Goal: Information Seeking & Learning: Learn about a topic

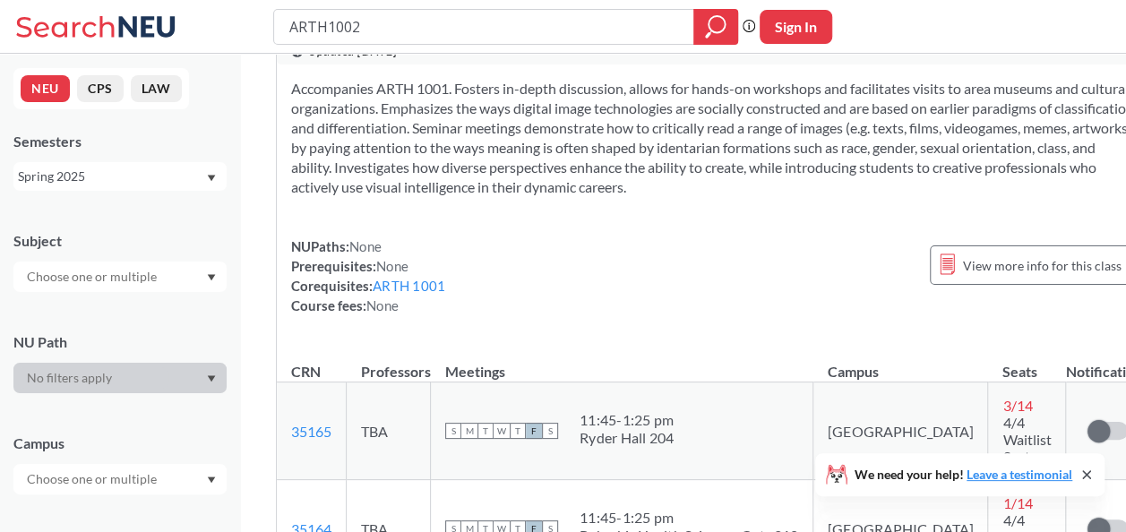
scroll to position [29, 0]
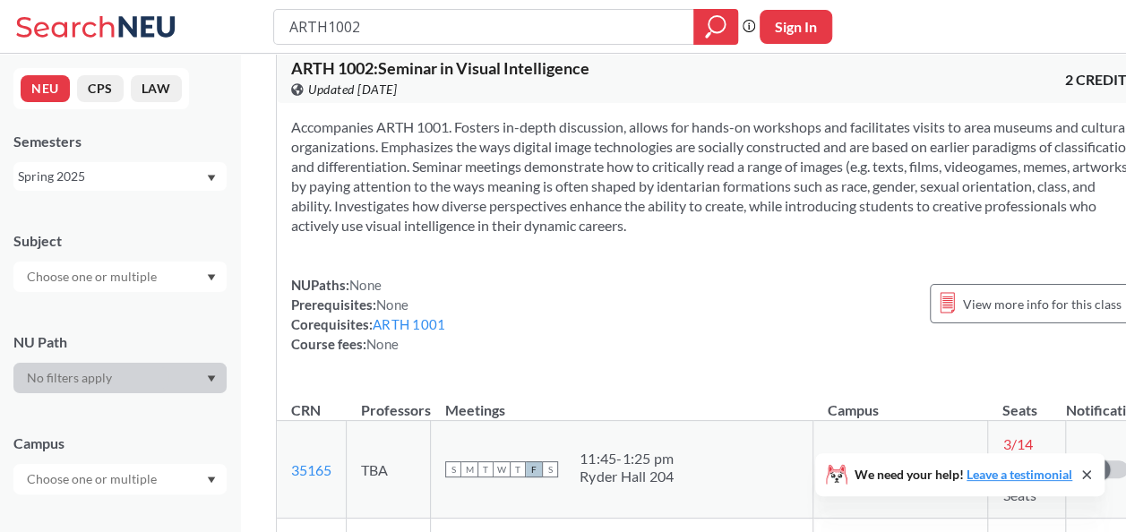
click at [1086, 475] on icon at bounding box center [1086, 474] width 7 height 7
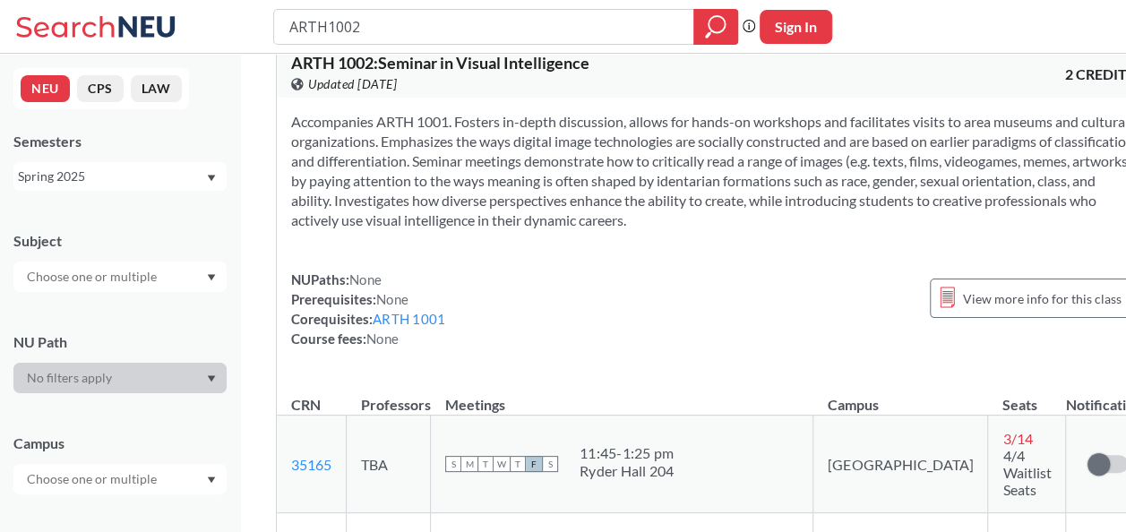
scroll to position [0, 0]
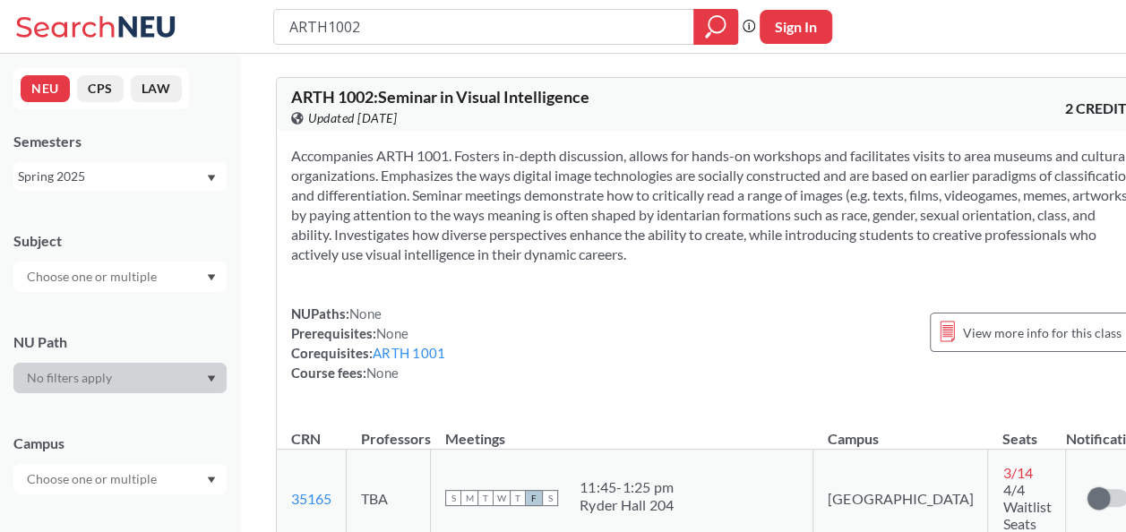
click at [116, 176] on div "Spring 2025" at bounding box center [111, 177] width 187 height 20
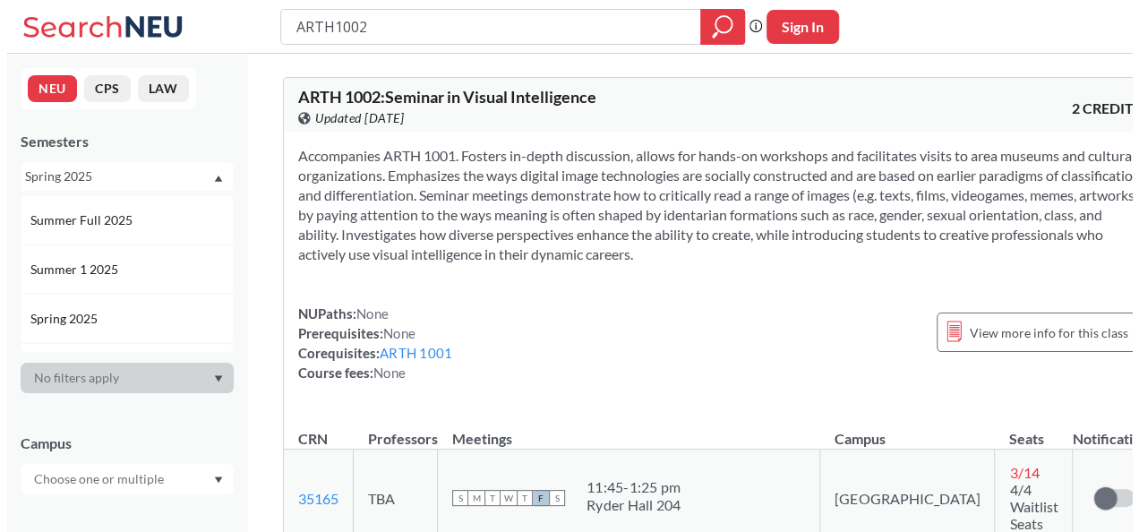
scroll to position [96, 0]
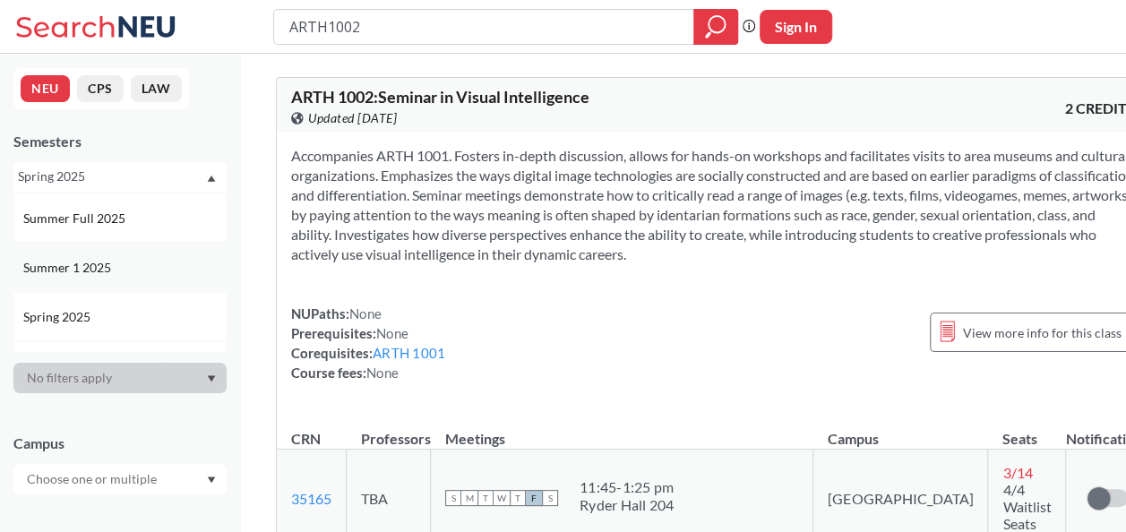
click at [82, 270] on span "Summer 1 2025" at bounding box center [68, 268] width 91 height 20
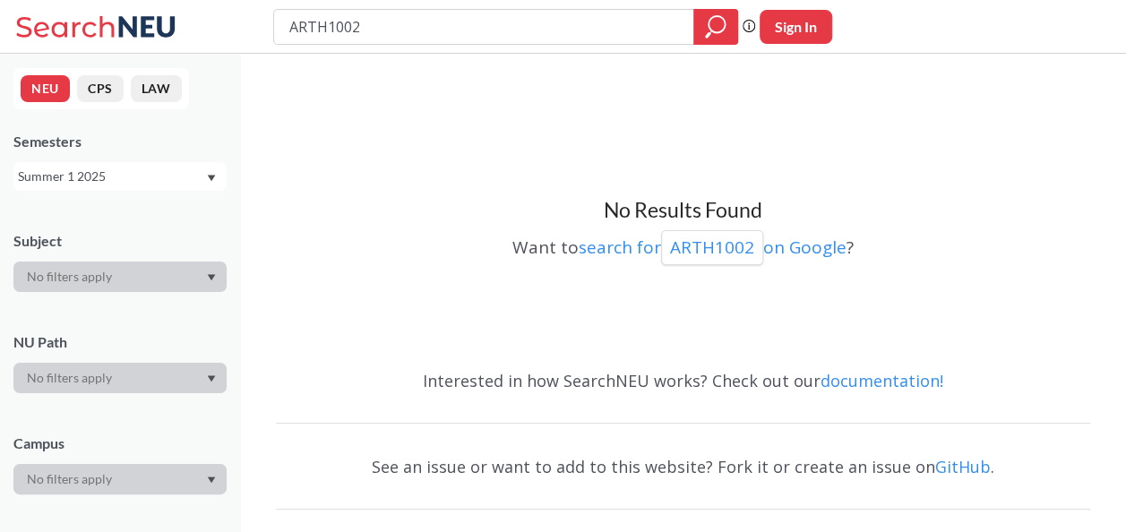
click at [135, 213] on div "Subject" at bounding box center [119, 252] width 213 height 79
drag, startPoint x: 402, startPoint y: 23, endPoint x: 230, endPoint y: 8, distance: 172.6
click at [230, 8] on div "ARTH1002 Phrase search guarantees the exact search appears in the results. Ex. …" at bounding box center [563, 27] width 1126 height 54
click at [702, 36] on div at bounding box center [715, 27] width 45 height 36
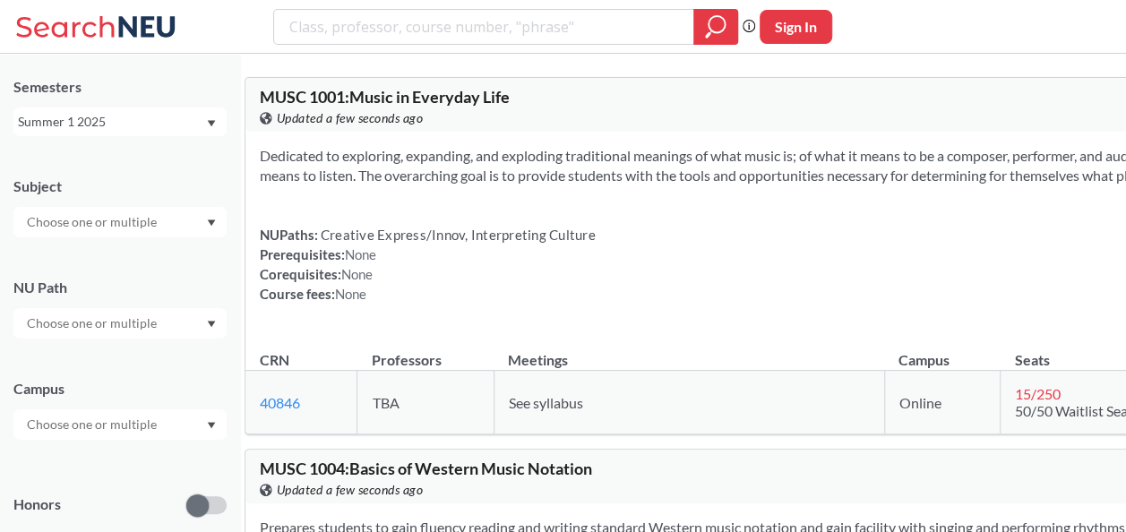
scroll to position [56, 0]
click at [116, 219] on input "text" at bounding box center [93, 220] width 150 height 21
type input "bioe"
click at [82, 251] on div "BIOE ( 10 )" at bounding box center [124, 253] width 202 height 20
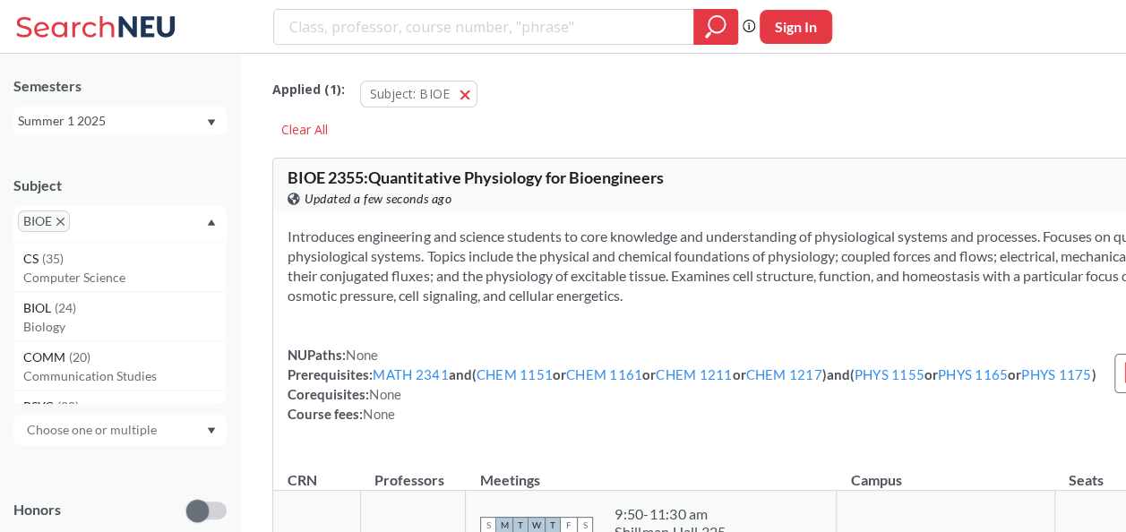
click at [115, 228] on input "text" at bounding box center [100, 227] width 53 height 21
type input "me"
click at [68, 261] on div "ME ( 15 )" at bounding box center [124, 259] width 202 height 20
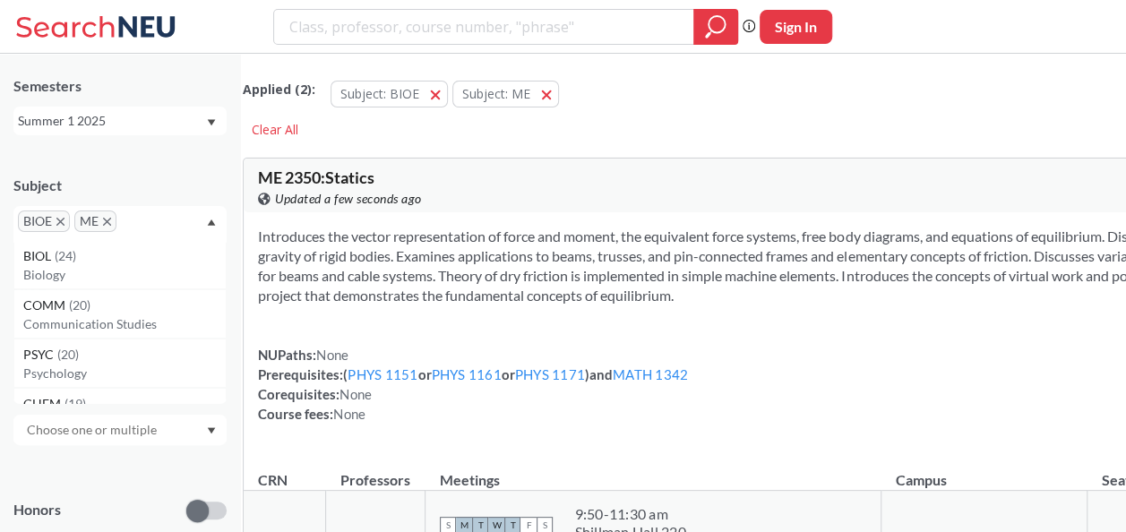
scroll to position [54, 0]
click at [106, 159] on div "Subject BIOE ME CS ( 35 ) Computer Science BIOL ( 24 ) Biology COMM ( 20 ) Comm…" at bounding box center [119, 200] width 213 height 85
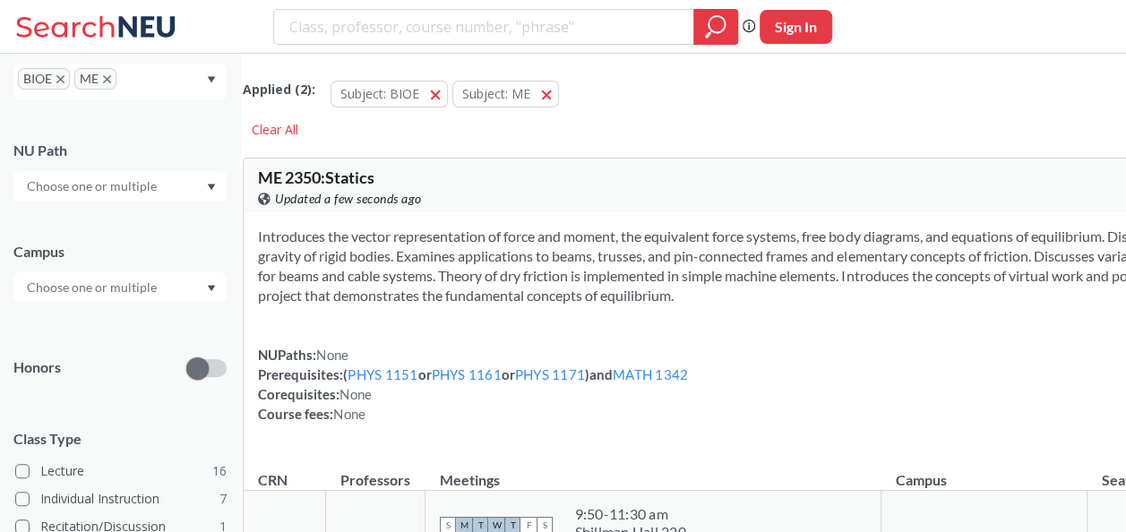
scroll to position [210, 0]
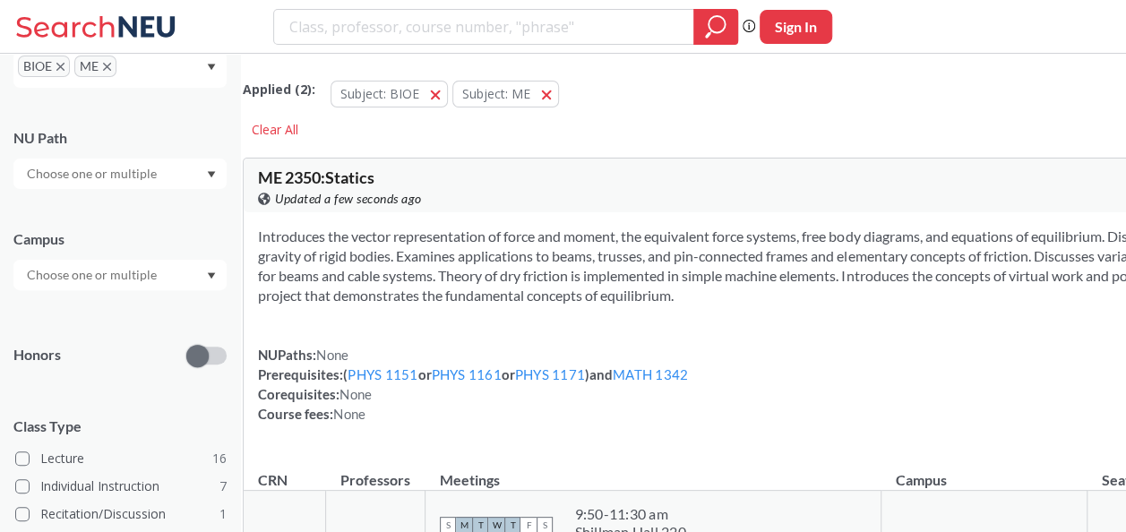
click at [93, 181] on input "text" at bounding box center [93, 173] width 150 height 21
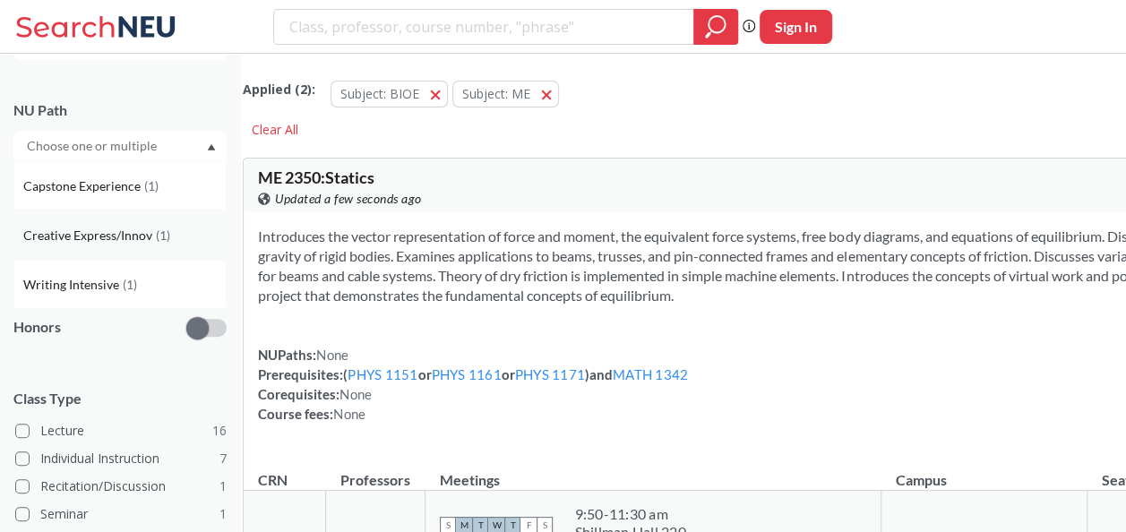
scroll to position [198, 0]
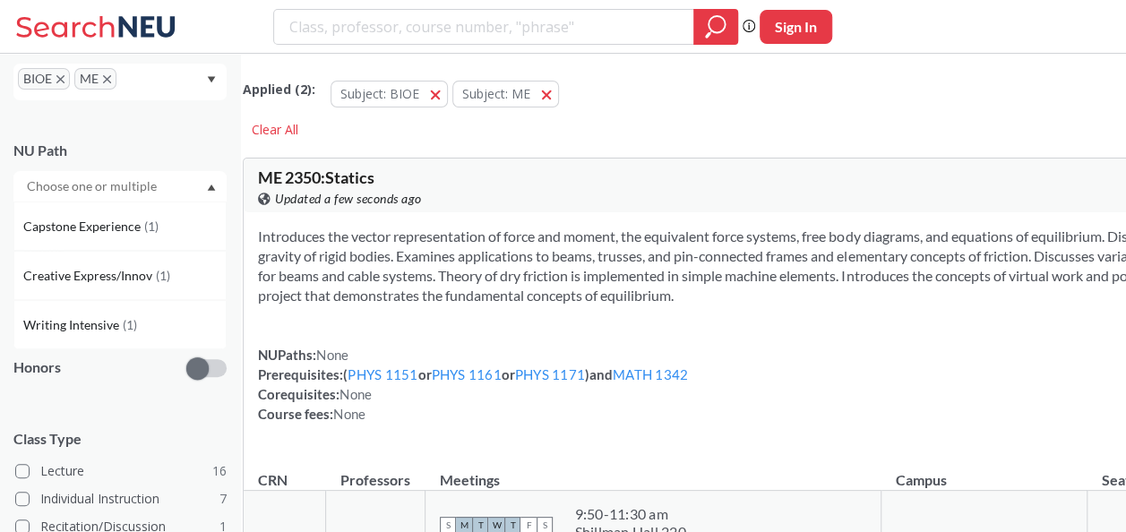
click at [99, 369] on div "Honors" at bounding box center [119, 357] width 213 height 64
click at [90, 287] on input "text" at bounding box center [93, 287] width 150 height 21
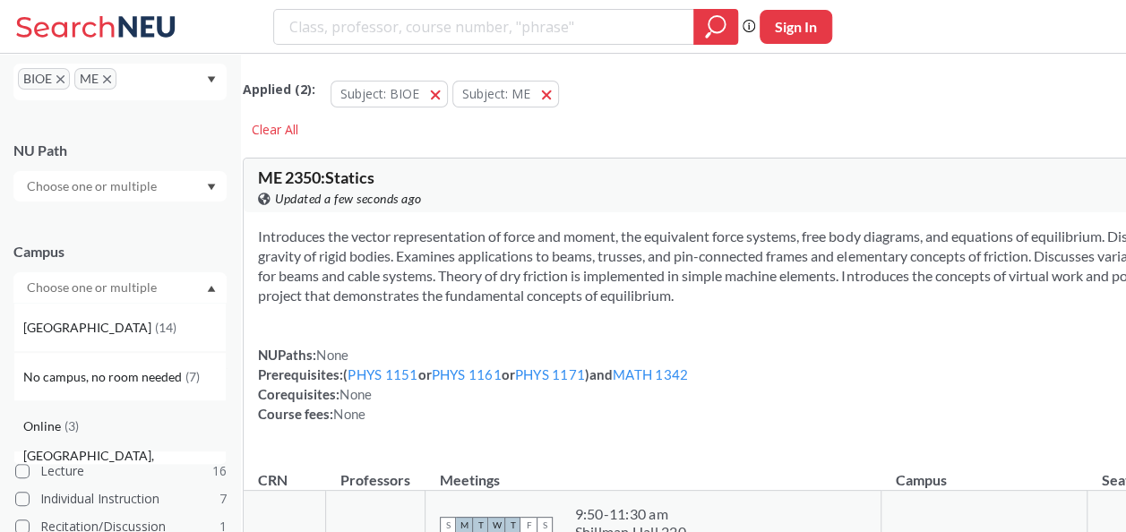
click at [64, 419] on span "( 3 )" at bounding box center [71, 425] width 14 height 15
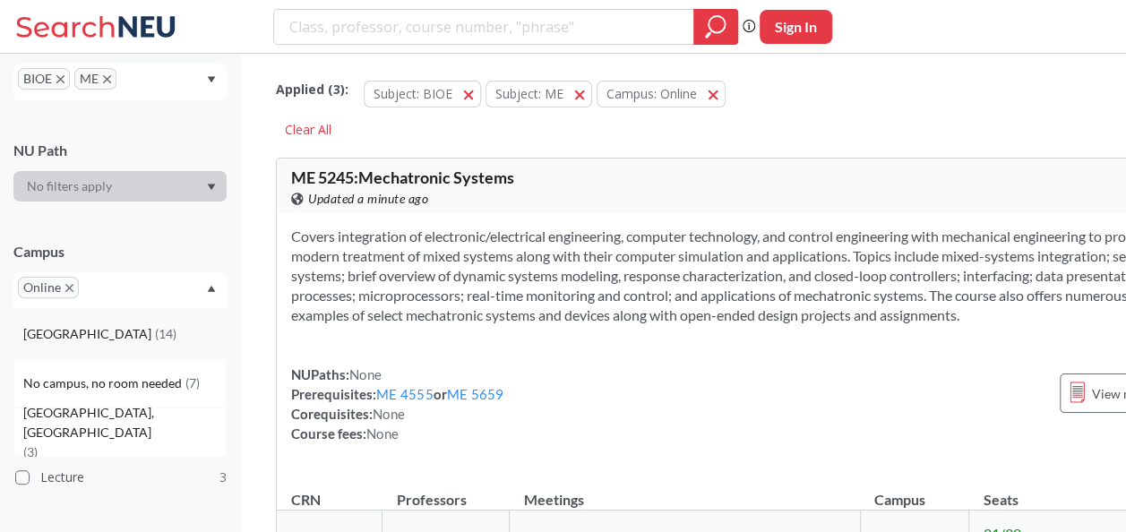
scroll to position [216, 0]
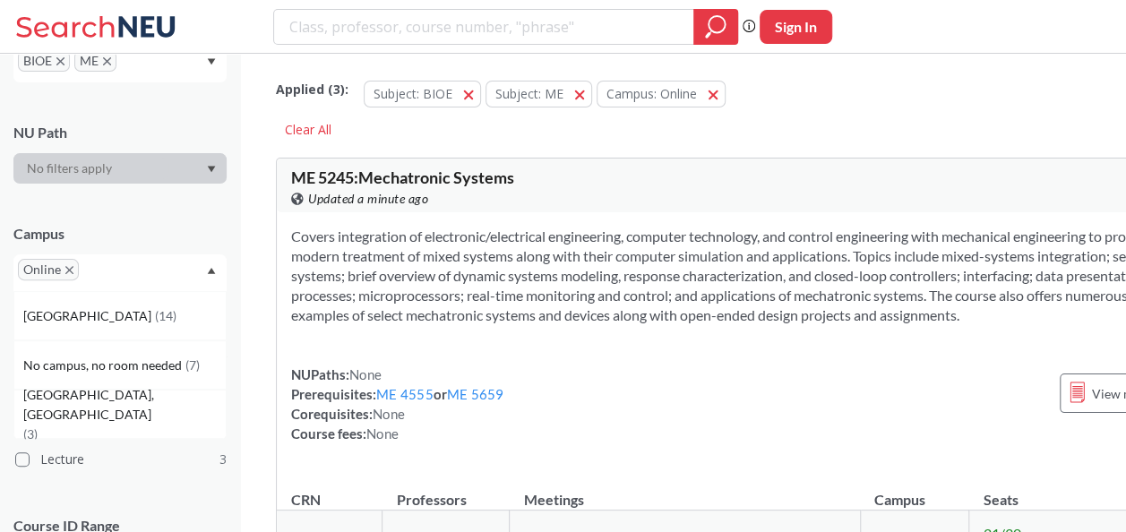
click at [90, 197] on div "Subject BIOE [GEOGRAPHIC_DATA] Online [GEOGRAPHIC_DATA] ( 14 ) No campus, no ro…" at bounding box center [119, 312] width 213 height 631
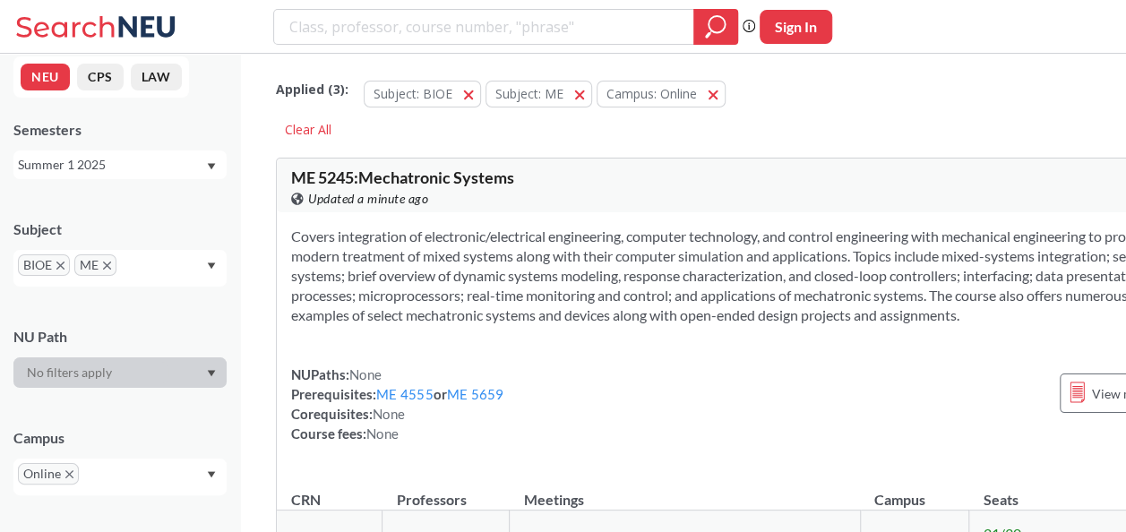
scroll to position [0, 0]
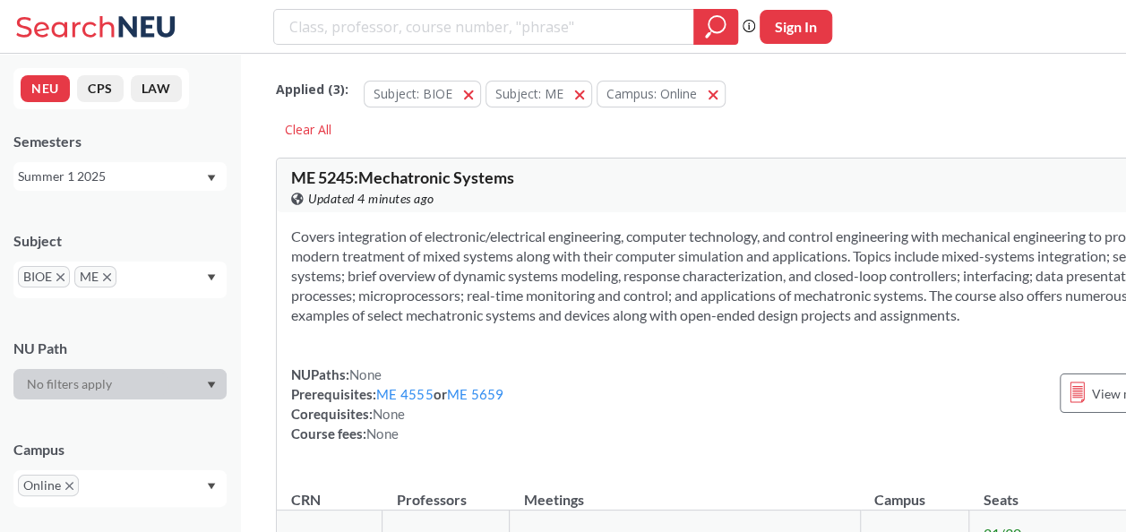
click at [131, 283] on input "text" at bounding box center [147, 282] width 53 height 21
type input "eece"
click at [125, 322] on div "EECE ( 1 )" at bounding box center [124, 315] width 202 height 20
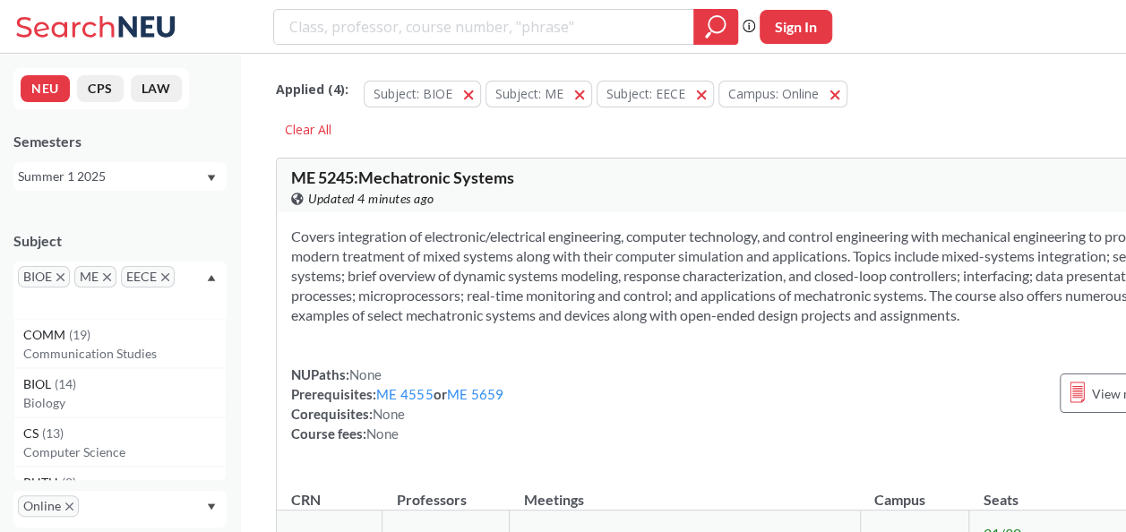
click at [159, 291] on div "BIOE ME EECE" at bounding box center [119, 290] width 213 height 57
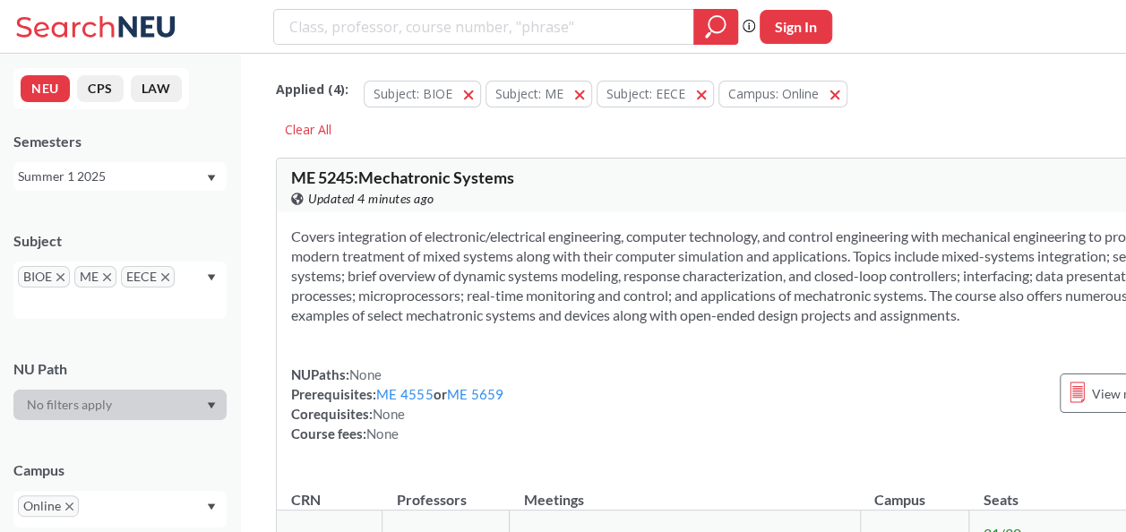
click at [185, 281] on div "BIOE ME EECE" at bounding box center [119, 290] width 213 height 57
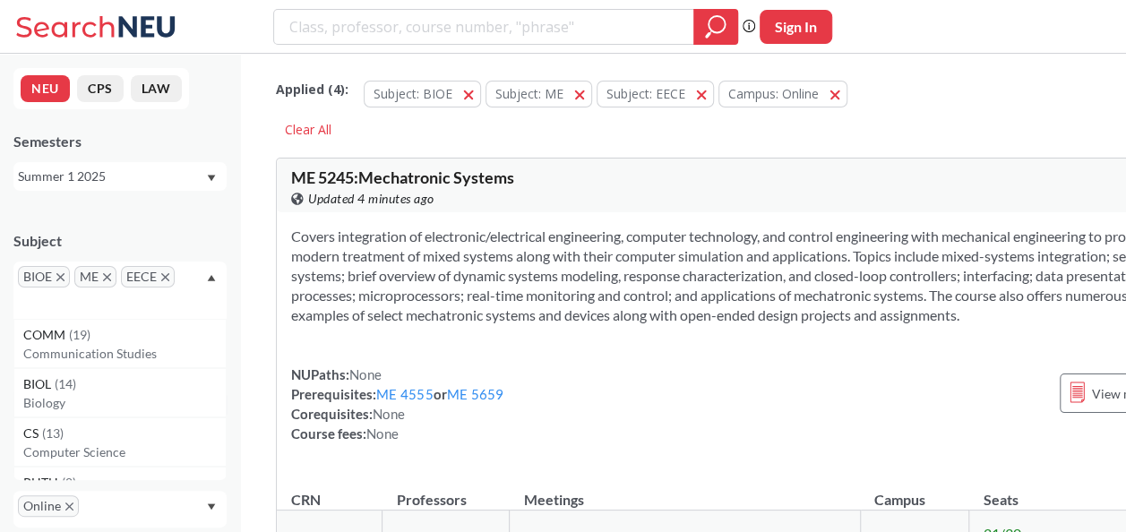
click at [72, 295] on div "BIOE ME EECE" at bounding box center [119, 290] width 213 height 57
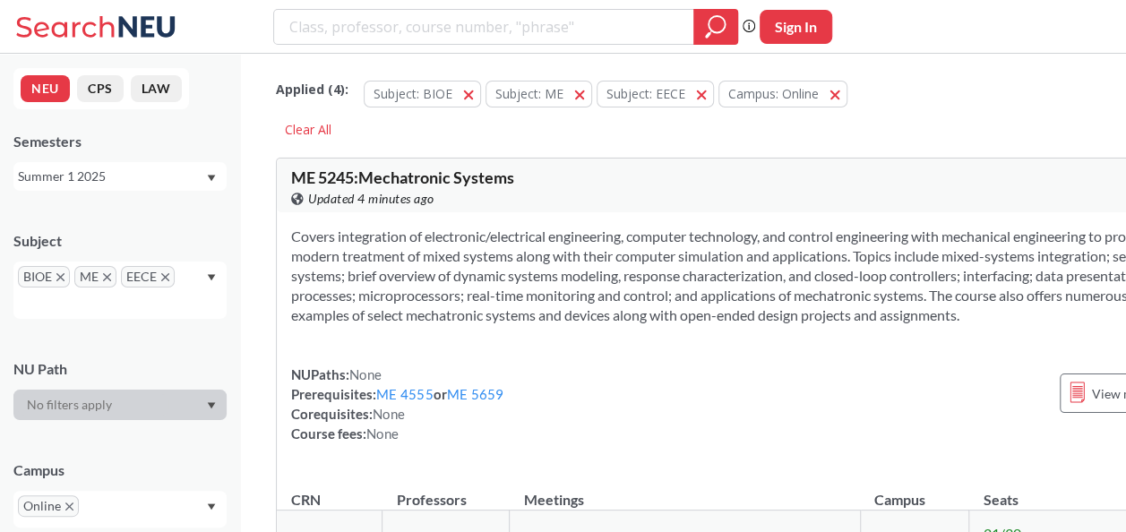
click at [183, 276] on div "BIOE ME EECE" at bounding box center [119, 290] width 213 height 57
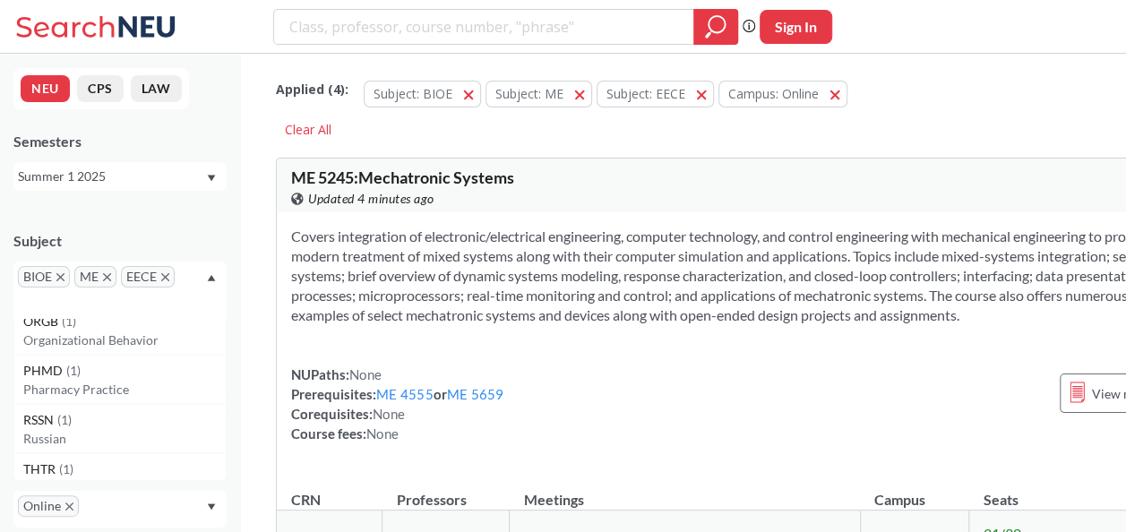
scroll to position [3041, 0]
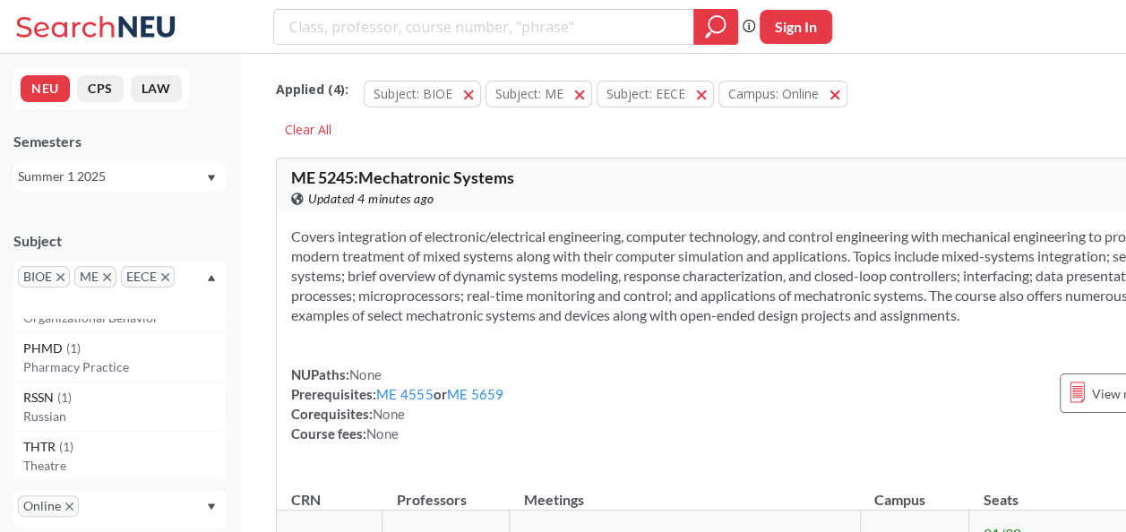
click at [111, 296] on div "BIOE ME EECE" at bounding box center [119, 290] width 213 height 57
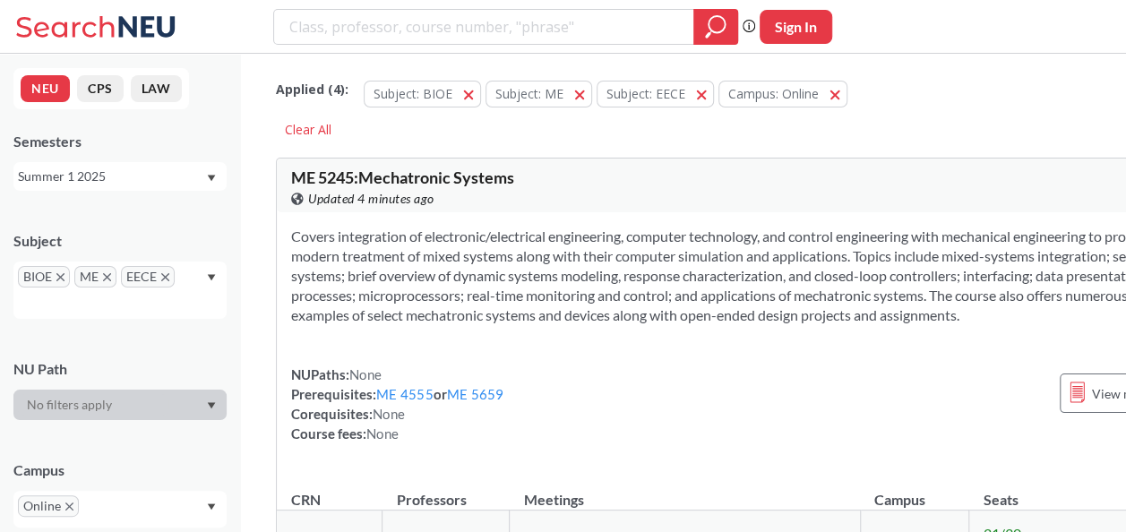
scroll to position [0, 0]
drag, startPoint x: 111, startPoint y: 296, endPoint x: 124, endPoint y: 290, distance: 14.5
click at [111, 294] on div "BIOE ME EECE" at bounding box center [119, 290] width 213 height 57
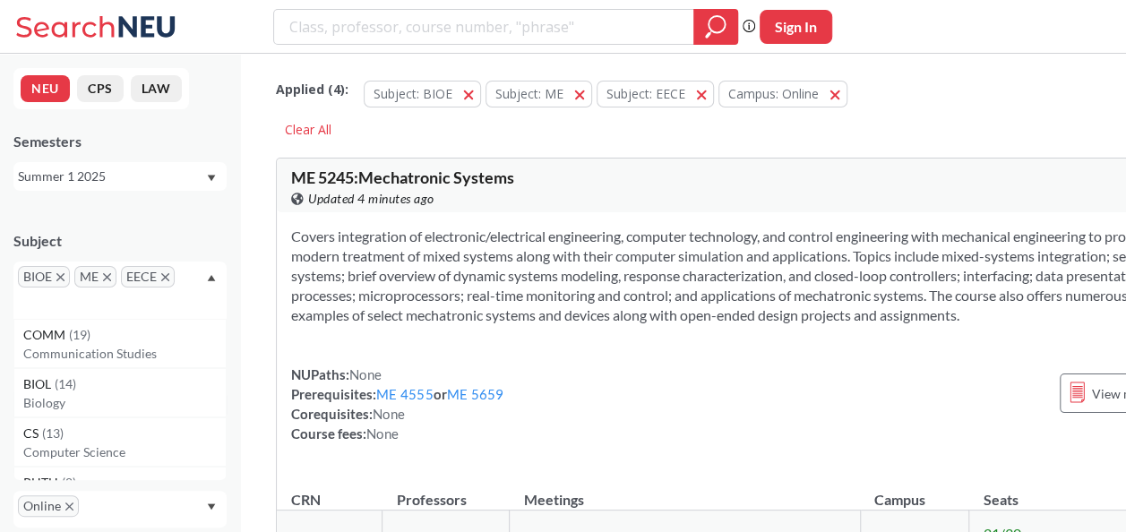
click at [187, 281] on div "BIOE ME EECE" at bounding box center [119, 290] width 213 height 57
click at [185, 283] on div "BIOE ME EECE" at bounding box center [119, 290] width 213 height 57
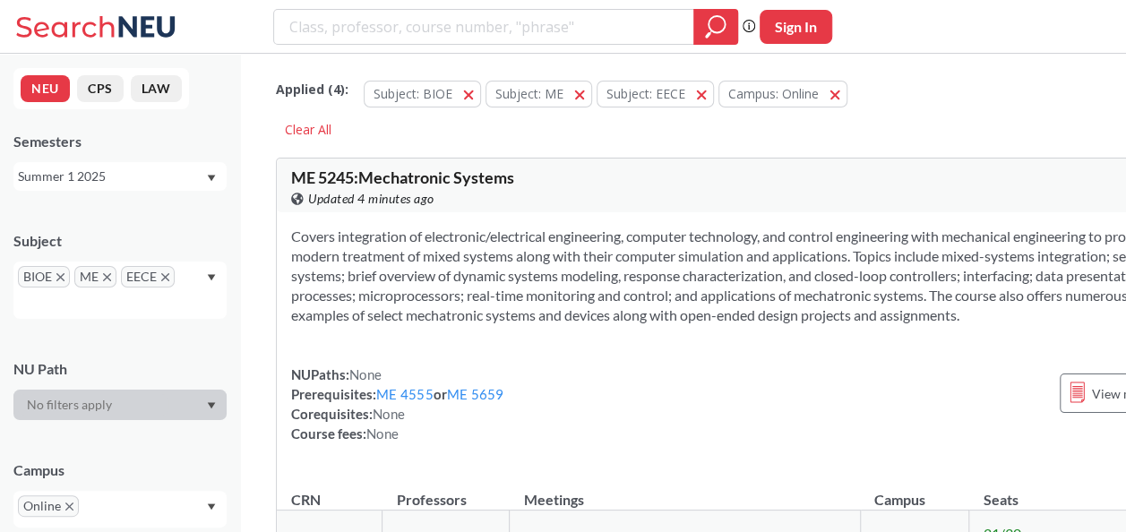
click at [167, 275] on icon "X to remove pill" at bounding box center [165, 277] width 8 height 8
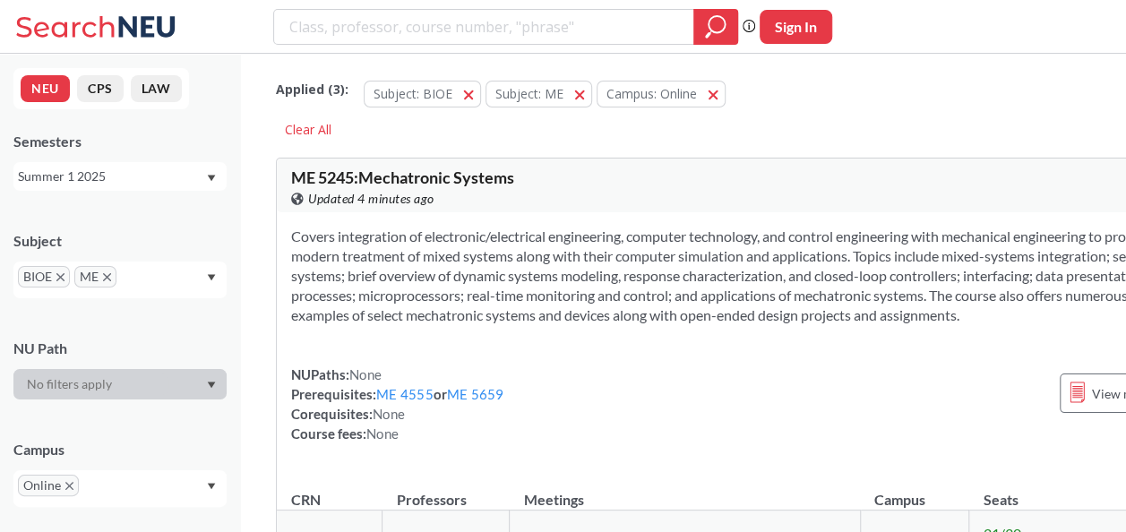
click at [151, 276] on input "text" at bounding box center [147, 282] width 53 height 21
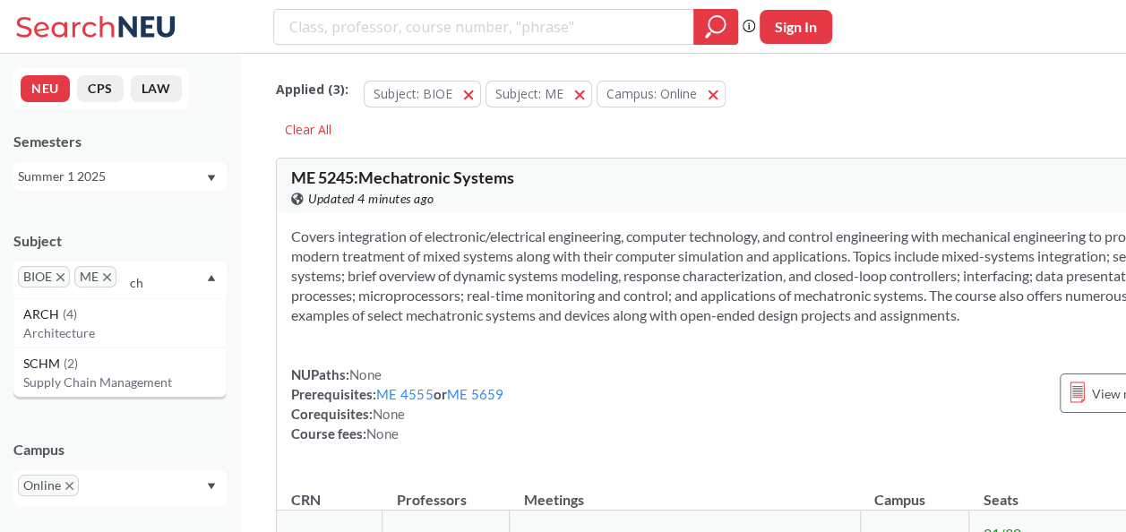
type input "c"
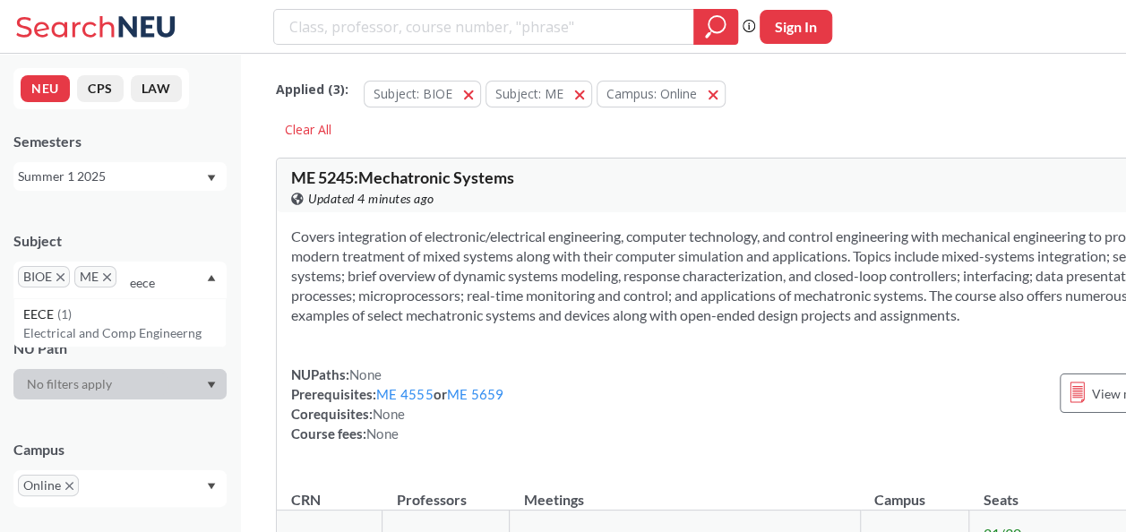
type input "eece"
click at [118, 314] on div "EECE ( 1 )" at bounding box center [124, 315] width 202 height 20
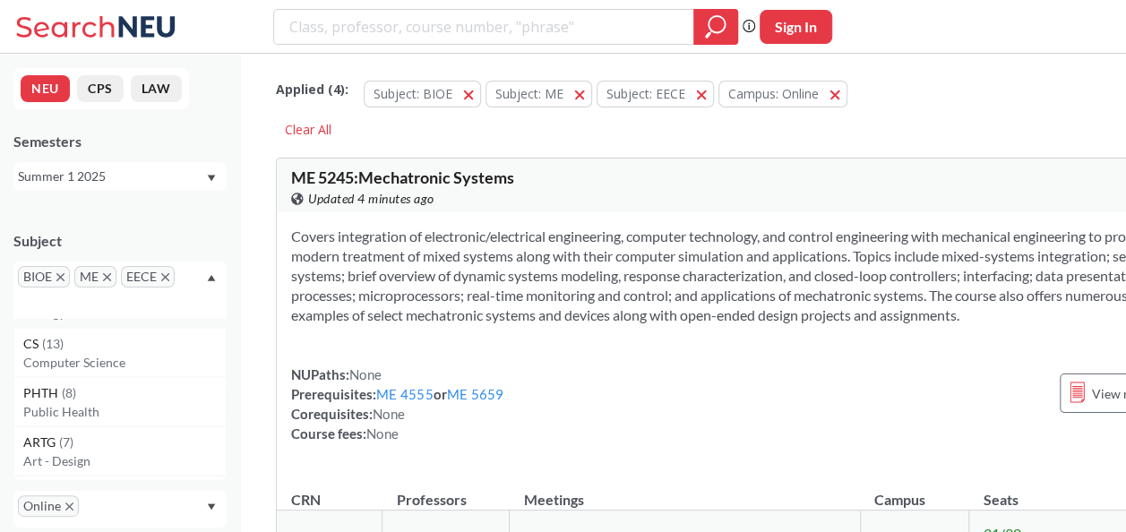
scroll to position [2201, 0]
click at [184, 223] on div "Subject BIOE ME EECE COMM ( 19 ) Communication Studies BIOL ( 14 ) Biology CS (…" at bounding box center [119, 266] width 213 height 106
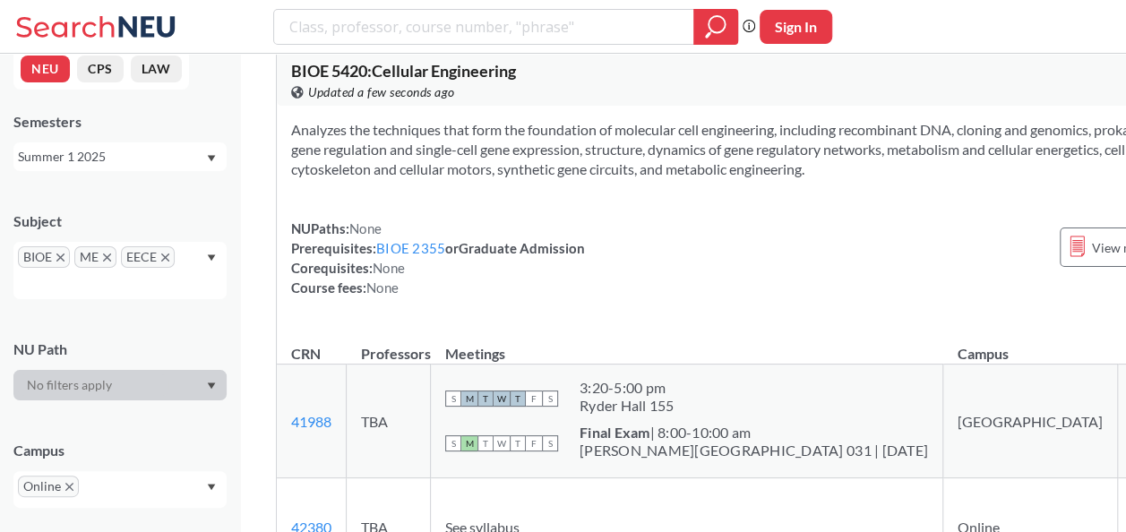
scroll to position [0, 0]
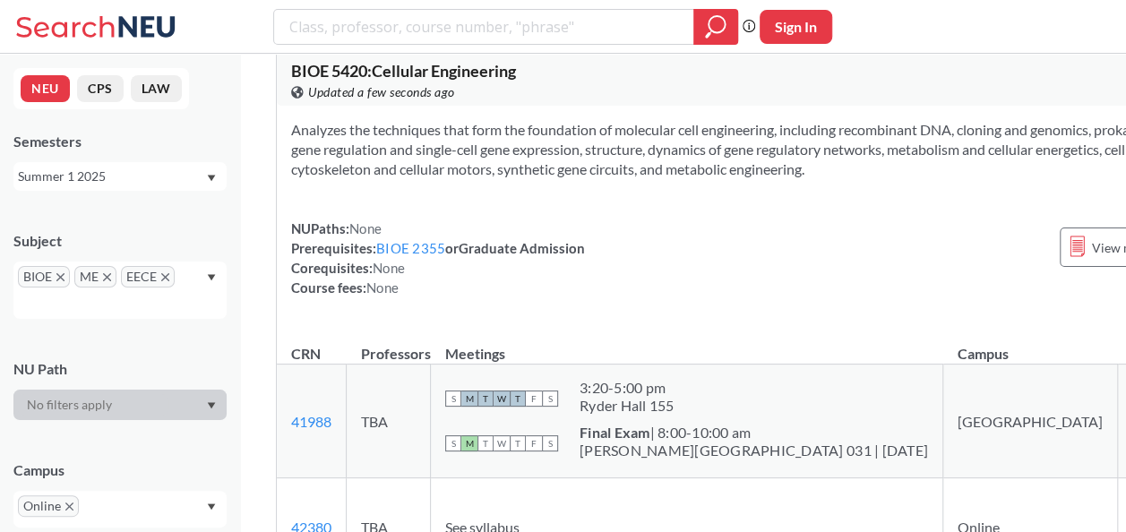
click at [126, 177] on div "Summer 1 2025" at bounding box center [111, 177] width 187 height 20
click at [99, 269] on span "Summer 2 2025" at bounding box center [68, 265] width 91 height 20
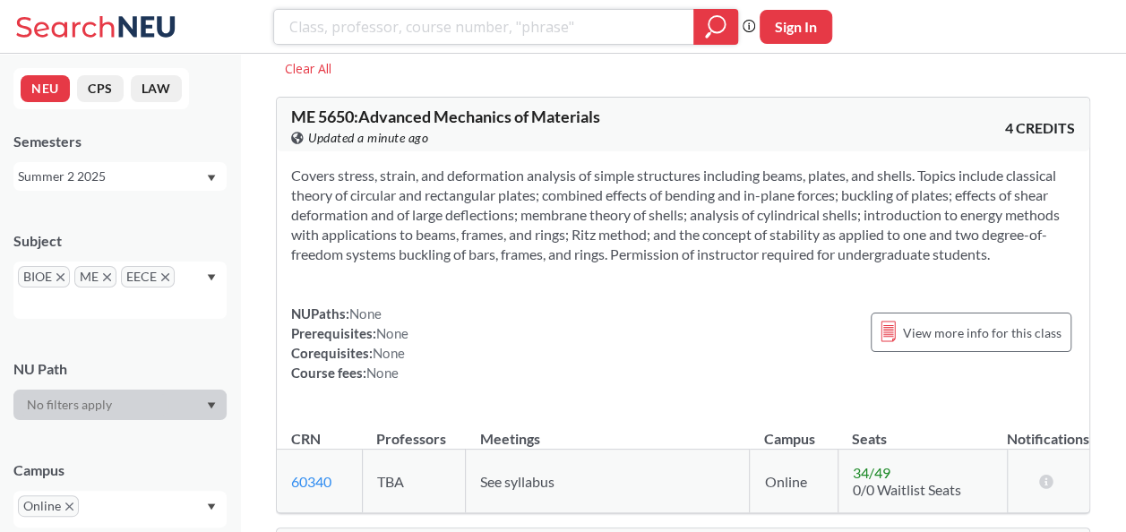
scroll to position [90, 0]
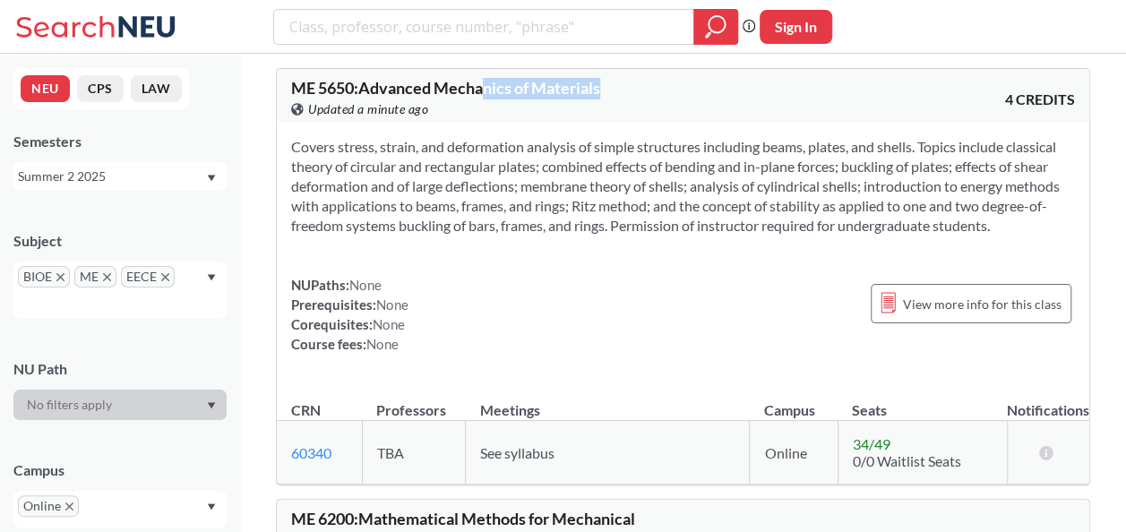
drag, startPoint x: 486, startPoint y: 91, endPoint x: 687, endPoint y: 82, distance: 200.9
click at [687, 82] on div "ME 5650 : Advanced Mechanics of Materials View this course on Banner. Updated a…" at bounding box center [683, 96] width 812 height 54
drag, startPoint x: 687, startPoint y: 82, endPoint x: 553, endPoint y: 261, distance: 223.9
click at [553, 261] on div "Covers stress, strain, and deformation analysis of simple structures including …" at bounding box center [683, 253] width 812 height 260
drag, startPoint x: 348, startPoint y: 142, endPoint x: 924, endPoint y: 237, distance: 584.6
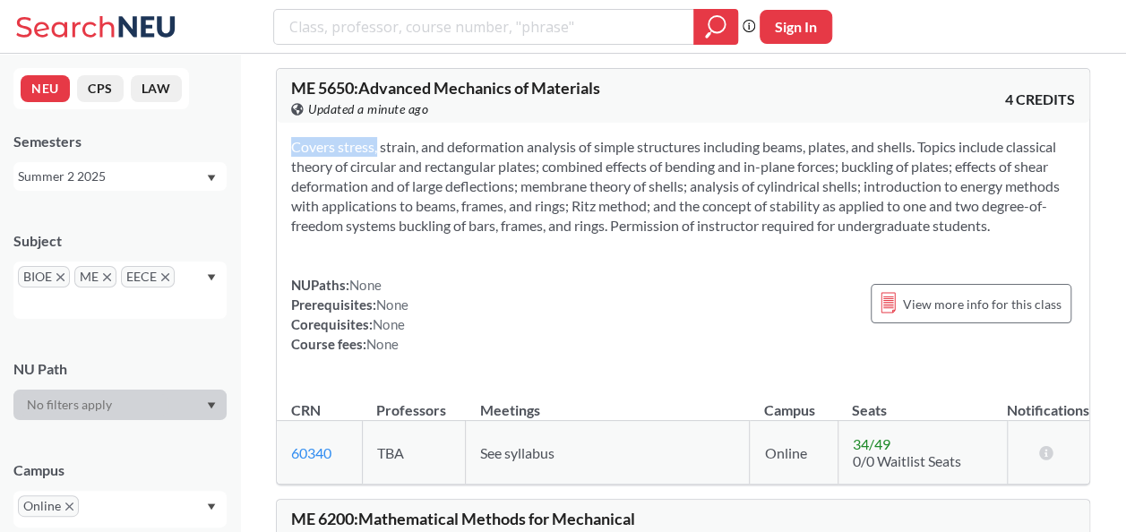
click at [924, 237] on div "Covers stress, strain, and deformation analysis of simple structures including …" at bounding box center [683, 253] width 812 height 260
drag, startPoint x: 924, startPoint y: 237, endPoint x: 720, endPoint y: 274, distance: 207.5
click at [720, 274] on div "Covers stress, strain, and deformation analysis of simple structures including …" at bounding box center [683, 253] width 812 height 260
click at [132, 181] on div "Summer 2 2025" at bounding box center [111, 177] width 187 height 20
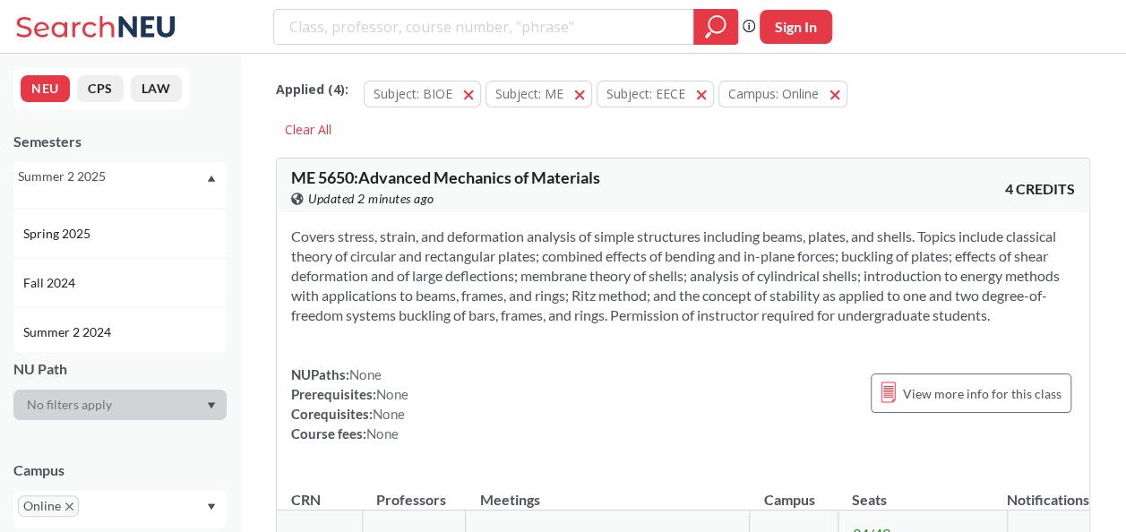
scroll to position [0, 0]
click at [204, 140] on div "Semesters" at bounding box center [119, 142] width 213 height 20
click at [144, 171] on div "Summer 2 2025" at bounding box center [111, 177] width 187 height 20
click at [102, 279] on span "Summer 1 2025" at bounding box center [68, 274] width 91 height 20
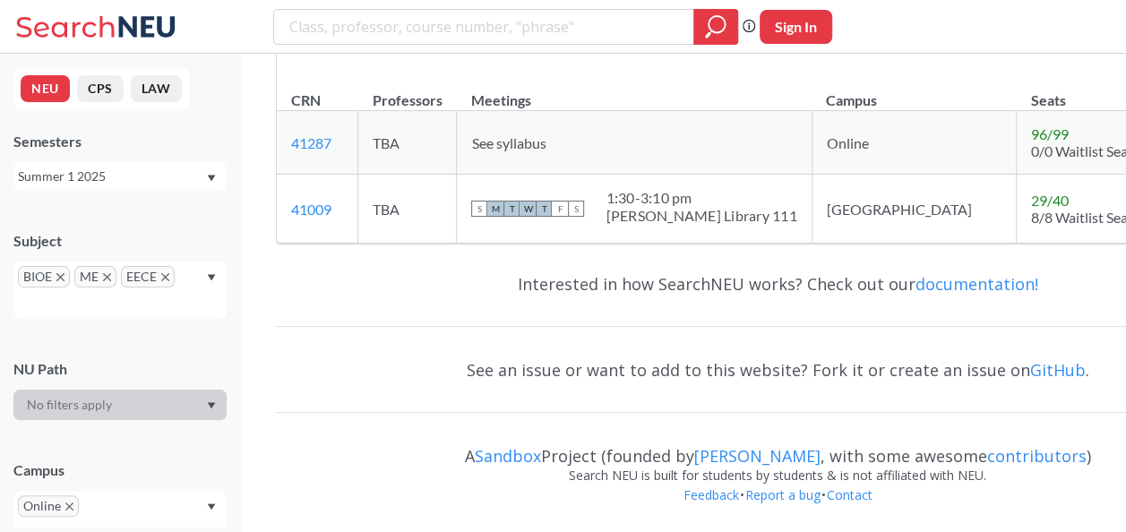
scroll to position [1906, 0]
